Goal: Navigation & Orientation: Find specific page/section

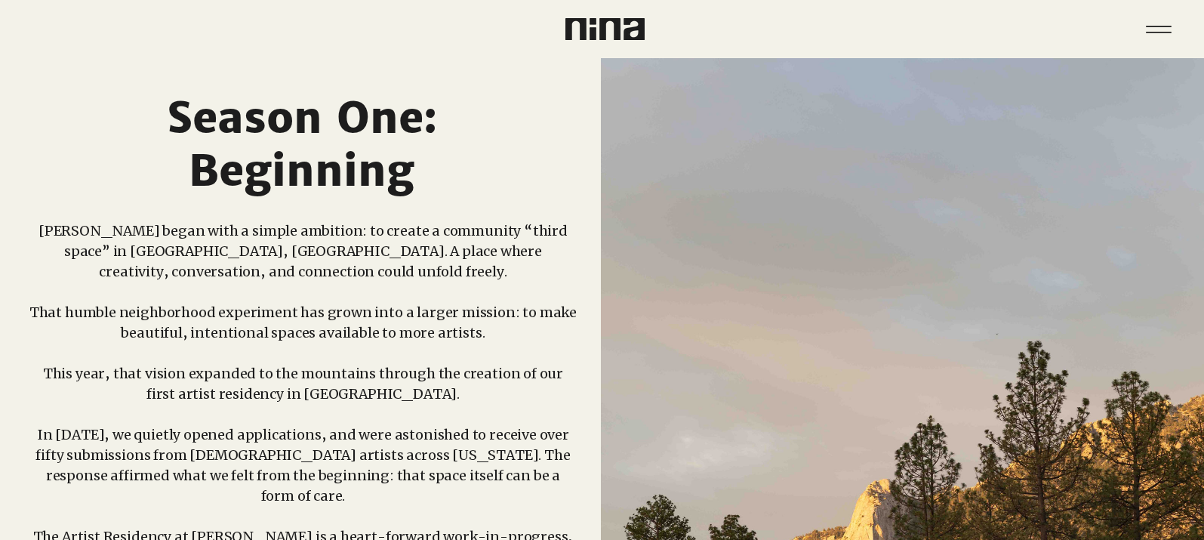
click at [605, 26] on img at bounding box center [604, 29] width 79 height 22
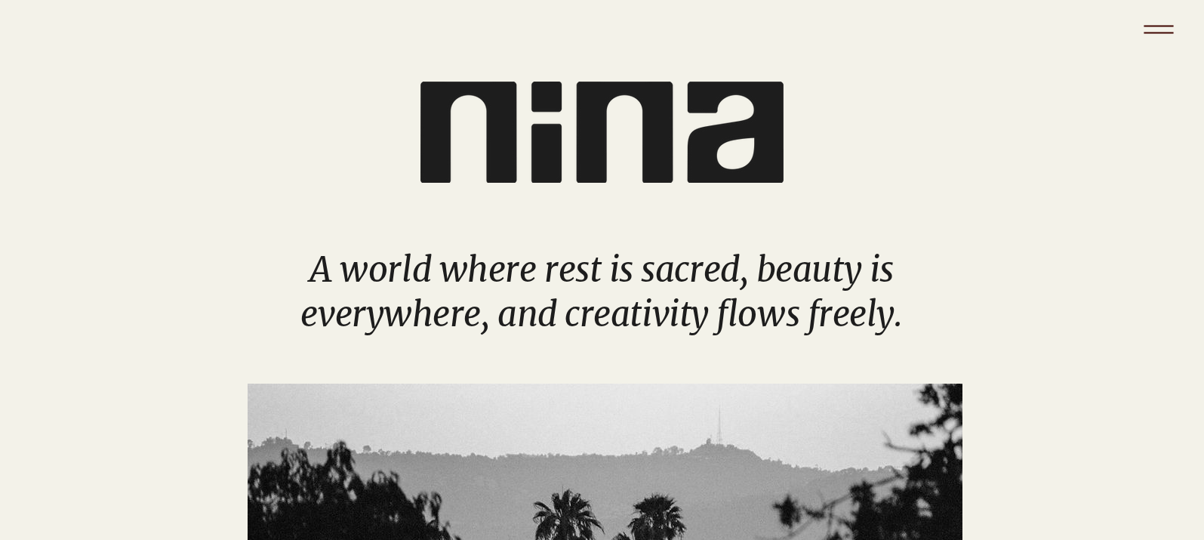
click at [1150, 14] on icon "Menu" at bounding box center [1158, 29] width 53 height 53
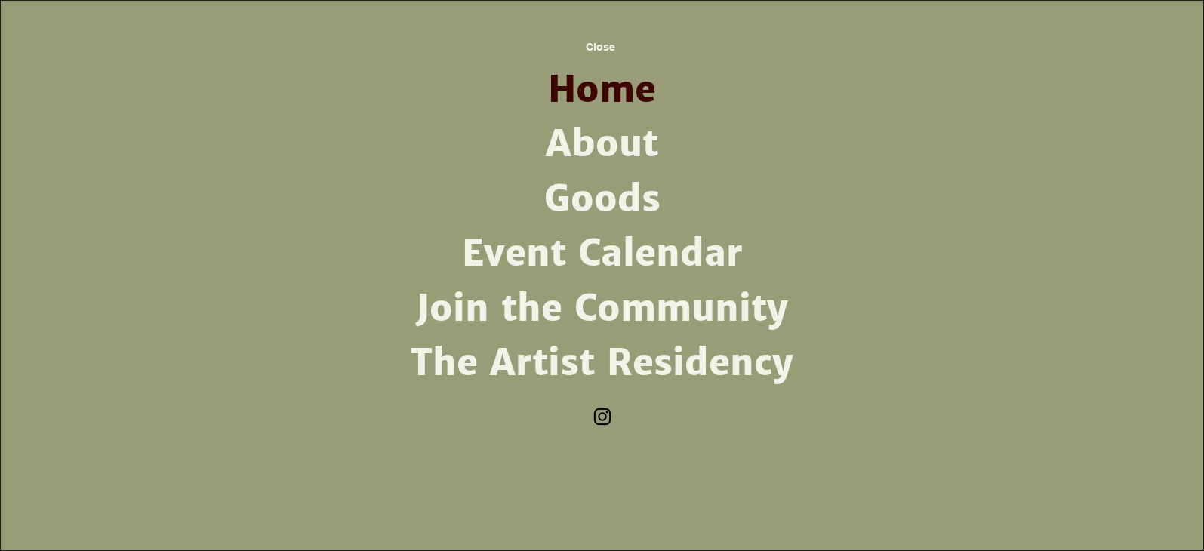
click at [608, 132] on link "About" at bounding box center [602, 144] width 394 height 54
